Goal: Find specific page/section: Find specific page/section

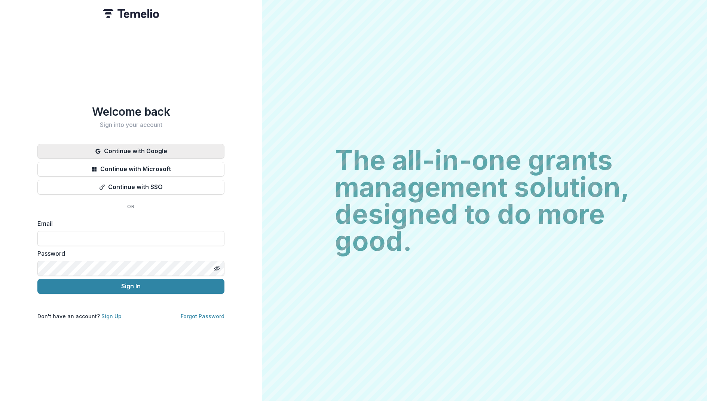
click at [125, 146] on button "Continue with Google" at bounding box center [130, 151] width 187 height 15
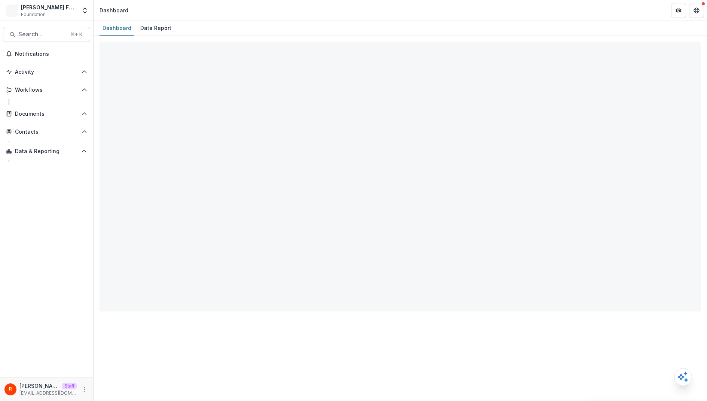
select select "**********"
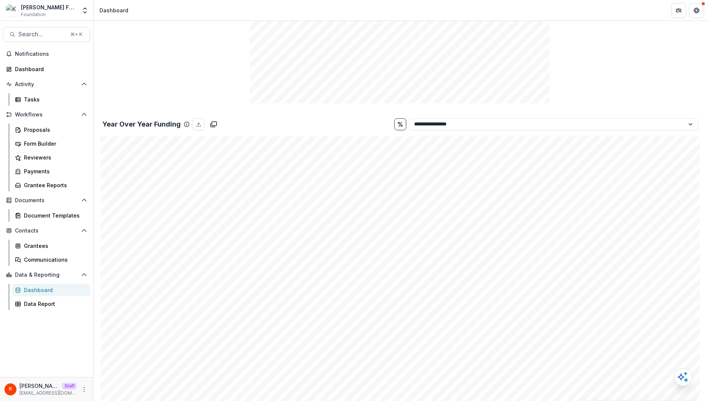
scroll to position [788, 0]
click at [451, 210] on select "**********" at bounding box center [553, 208] width 289 height 12
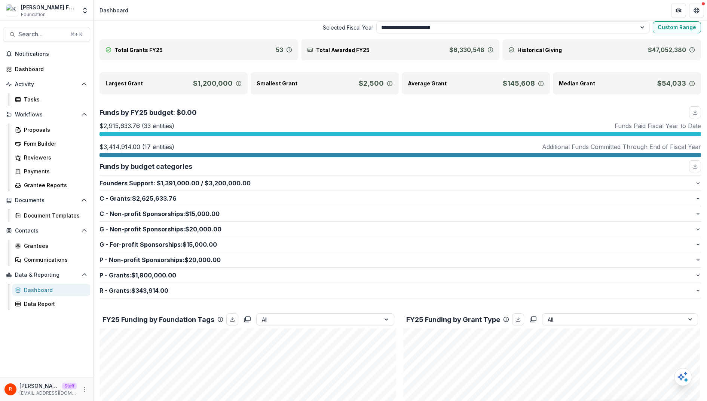
scroll to position [0, 0]
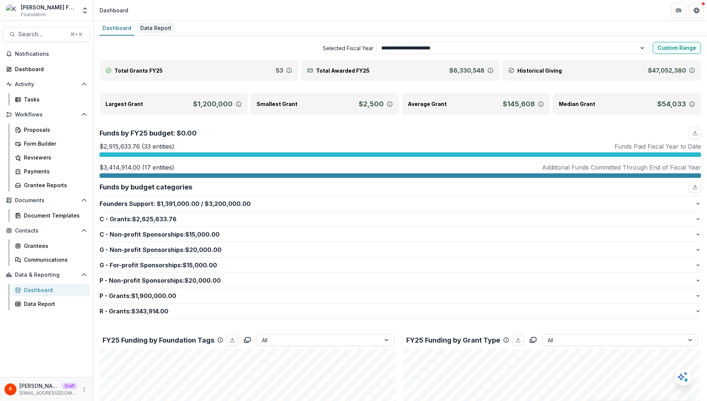
click at [158, 33] on div "Data Report" at bounding box center [155, 27] width 37 height 11
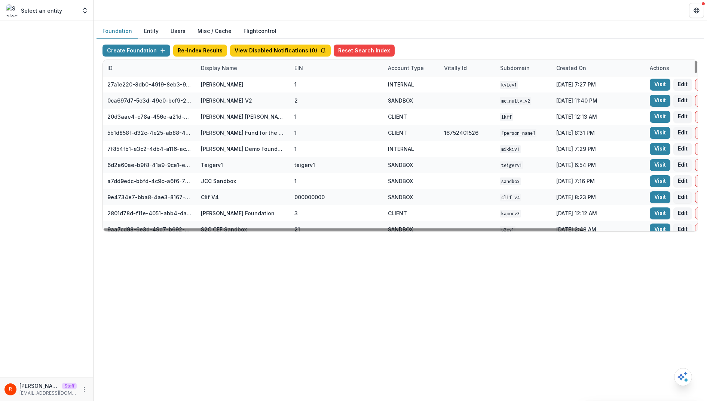
click at [222, 72] on div "Display Name" at bounding box center [243, 68] width 94 height 16
click at [222, 83] on input at bounding box center [243, 85] width 90 height 12
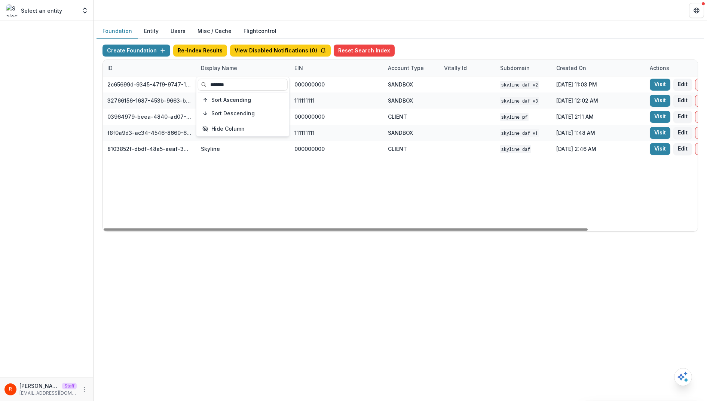
type input "*******"
click at [251, 184] on div "2c65699d-9345-47f9-9747-12d930ad2536 Skyline DAF V2 000000000 SANDBOX Skyline D…" at bounding box center [467, 153] width 729 height 155
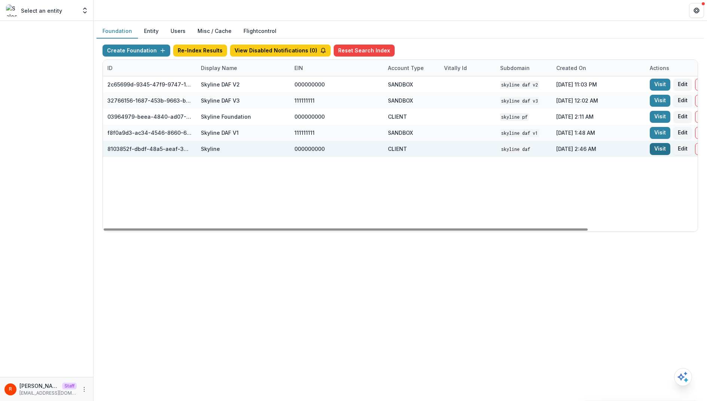
click at [657, 147] on link "Visit" at bounding box center [660, 149] width 21 height 12
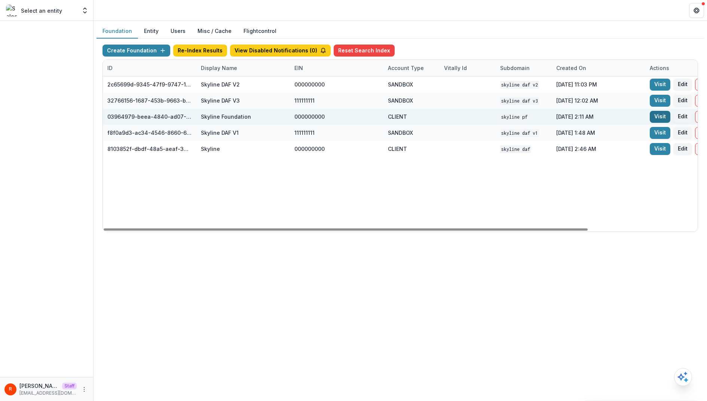
click at [660, 113] on link "Visit" at bounding box center [660, 117] width 21 height 12
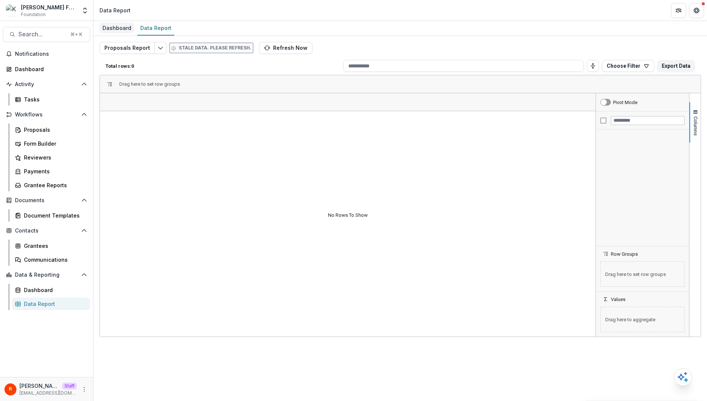
click at [114, 28] on div "Dashboard" at bounding box center [116, 27] width 35 height 11
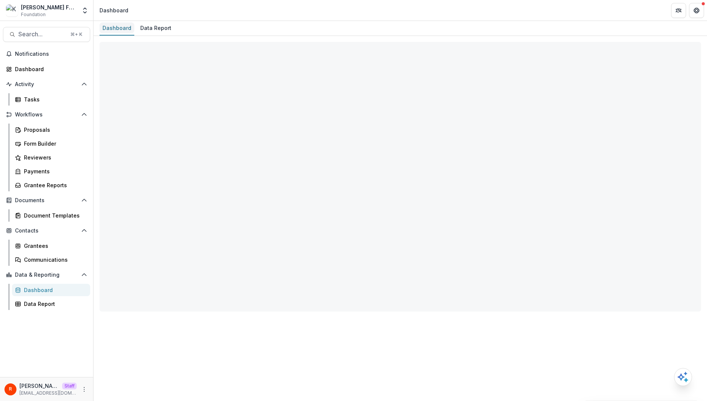
select select "**********"
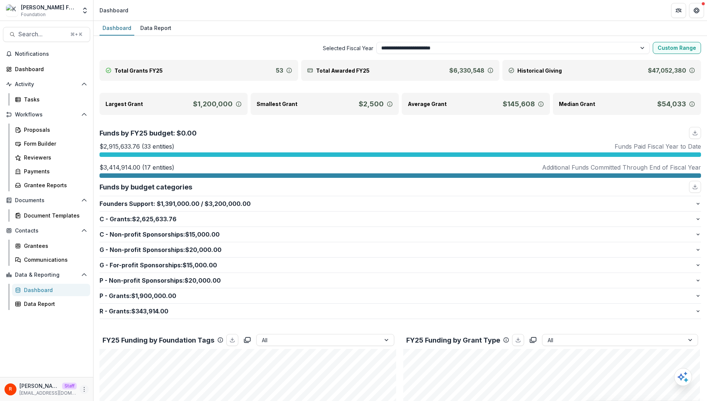
click at [84, 389] on circle "More" at bounding box center [84, 389] width 0 height 0
click at [102, 374] on icon at bounding box center [101, 373] width 6 height 6
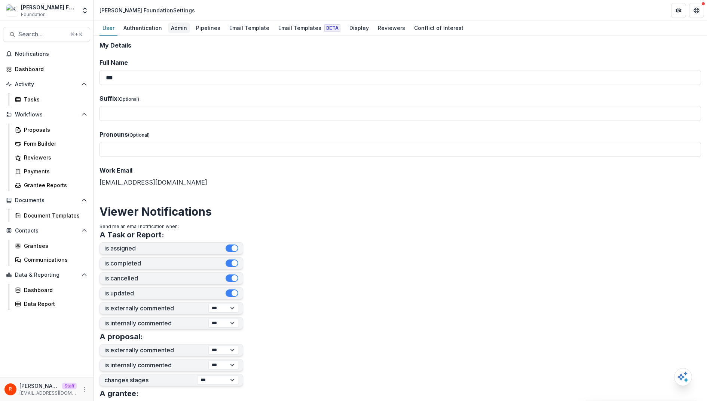
click at [185, 26] on div "Admin" at bounding box center [179, 27] width 22 height 11
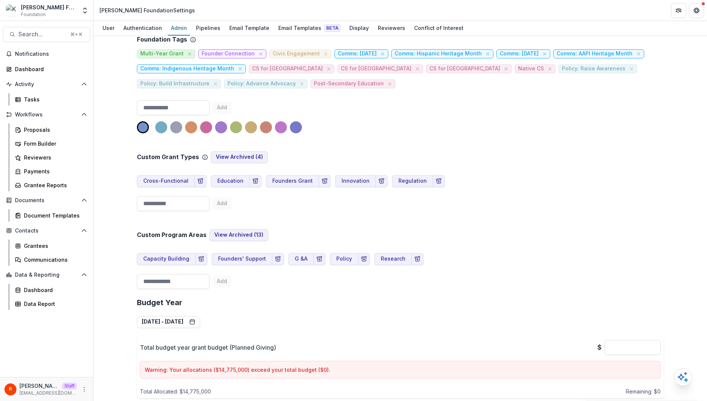
scroll to position [587, 0]
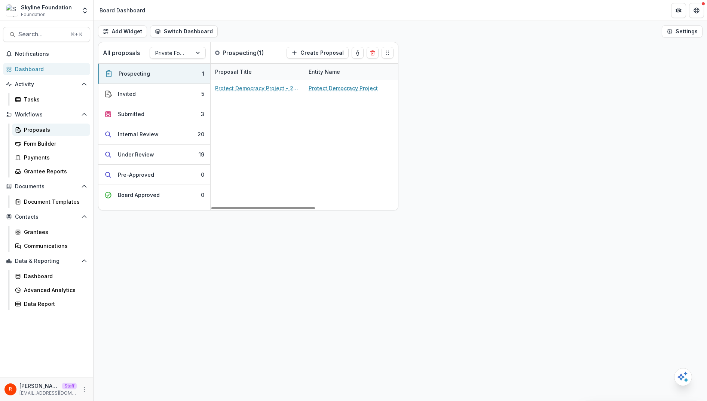
click at [53, 127] on div "Proposals" at bounding box center [54, 130] width 60 height 8
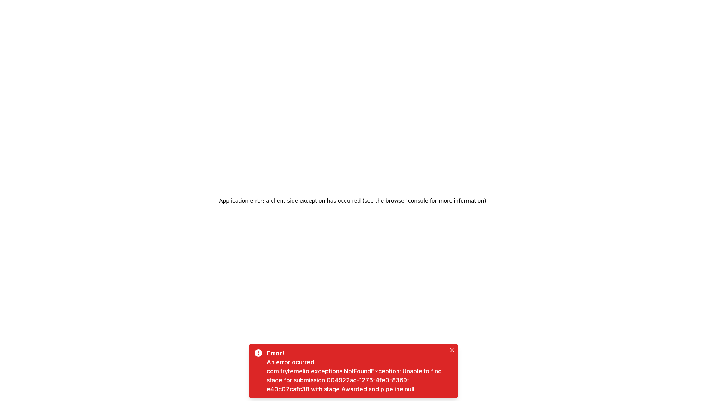
click at [335, 379] on div "An error ocurred: com.trytemelio.exceptions.NotFoundException: Unable to find s…" at bounding box center [357, 375] width 180 height 36
drag, startPoint x: 335, startPoint y: 379, endPoint x: 301, endPoint y: 386, distance: 34.9
click at [301, 386] on div "An error ocurred: com.trytemelio.exceptions.NotFoundException: Unable to find s…" at bounding box center [357, 375] width 180 height 36
copy div "004922ac-1276-4fe0-8369-e40c02cafc38"
